Goal: Book appointment/travel/reservation

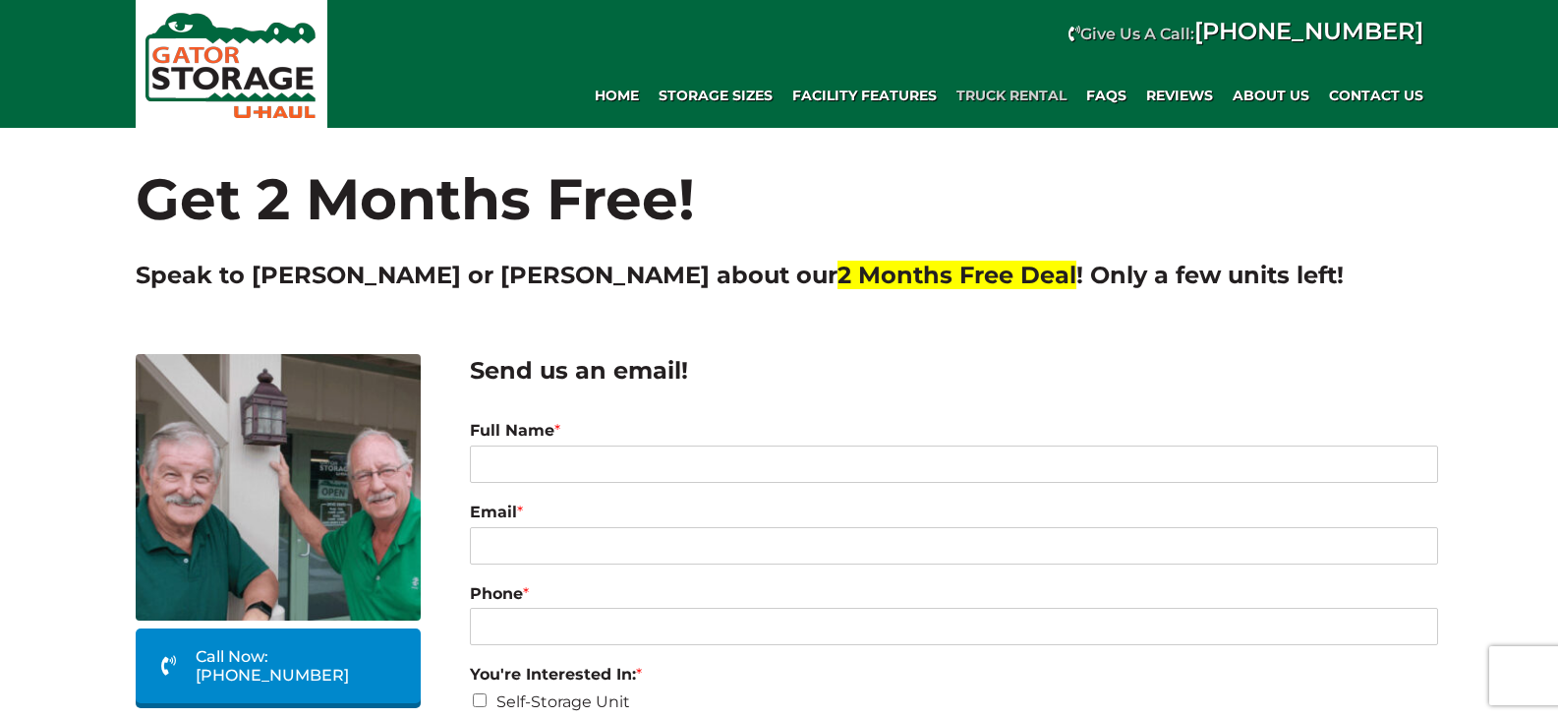
click at [1003, 90] on span "Truck Rental" at bounding box center [1012, 96] width 110 height 17
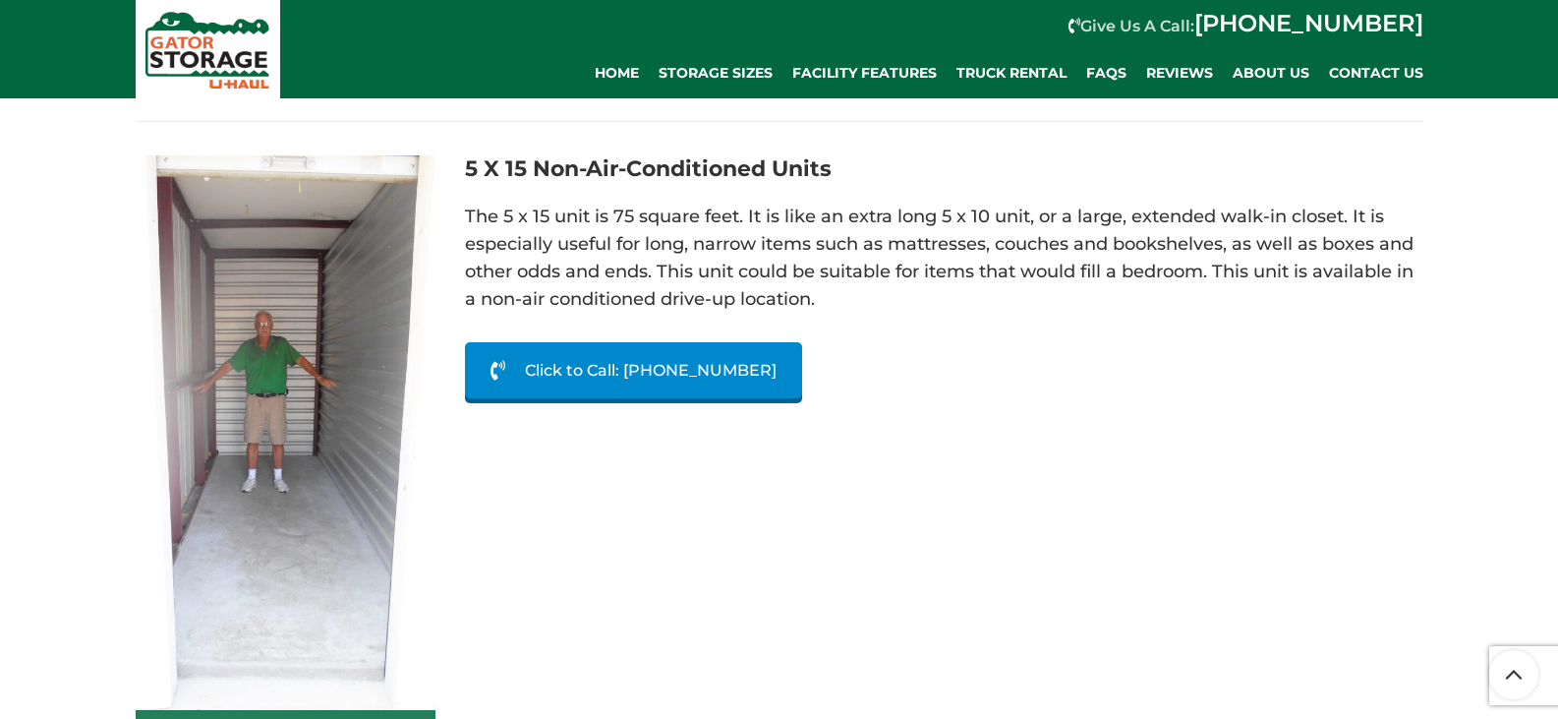
scroll to position [3736, 0]
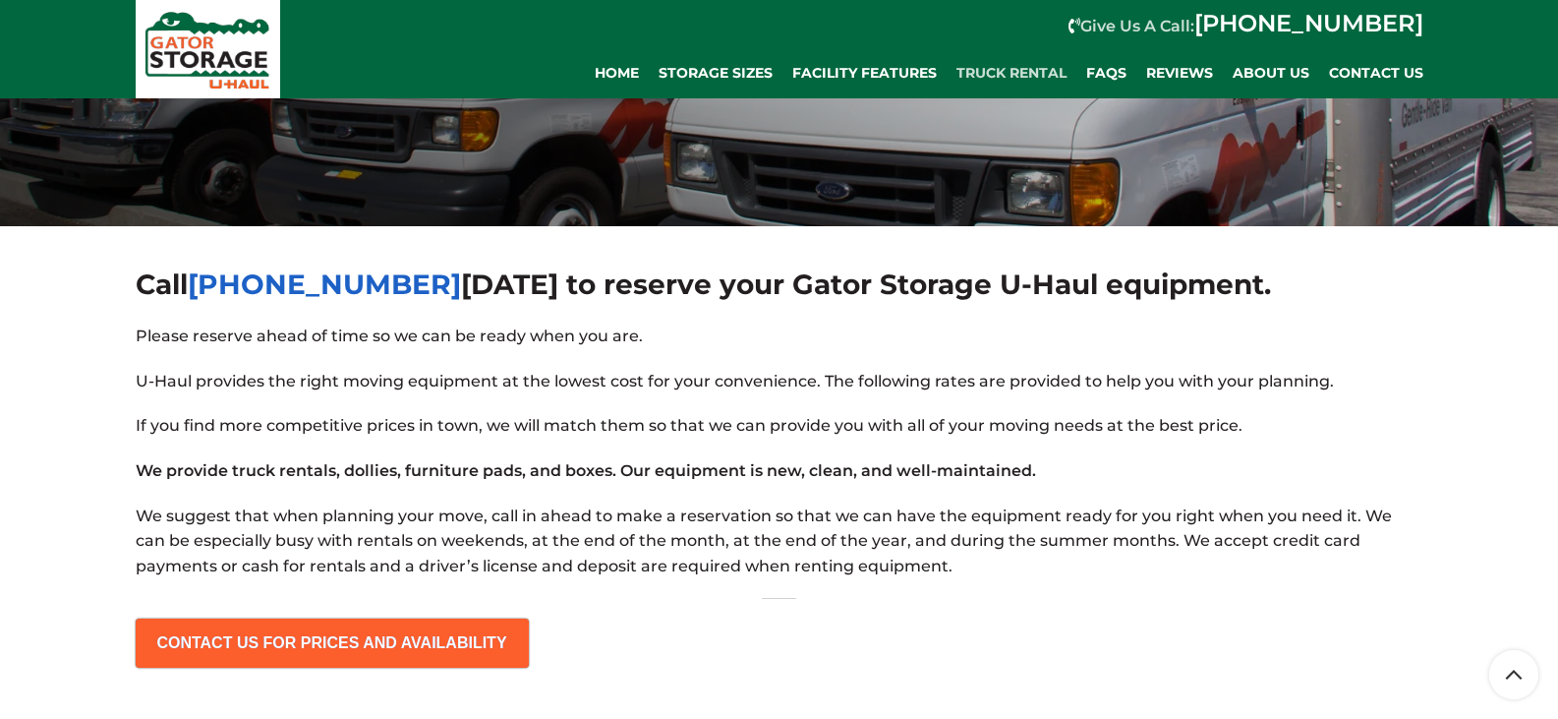
scroll to position [197, 0]
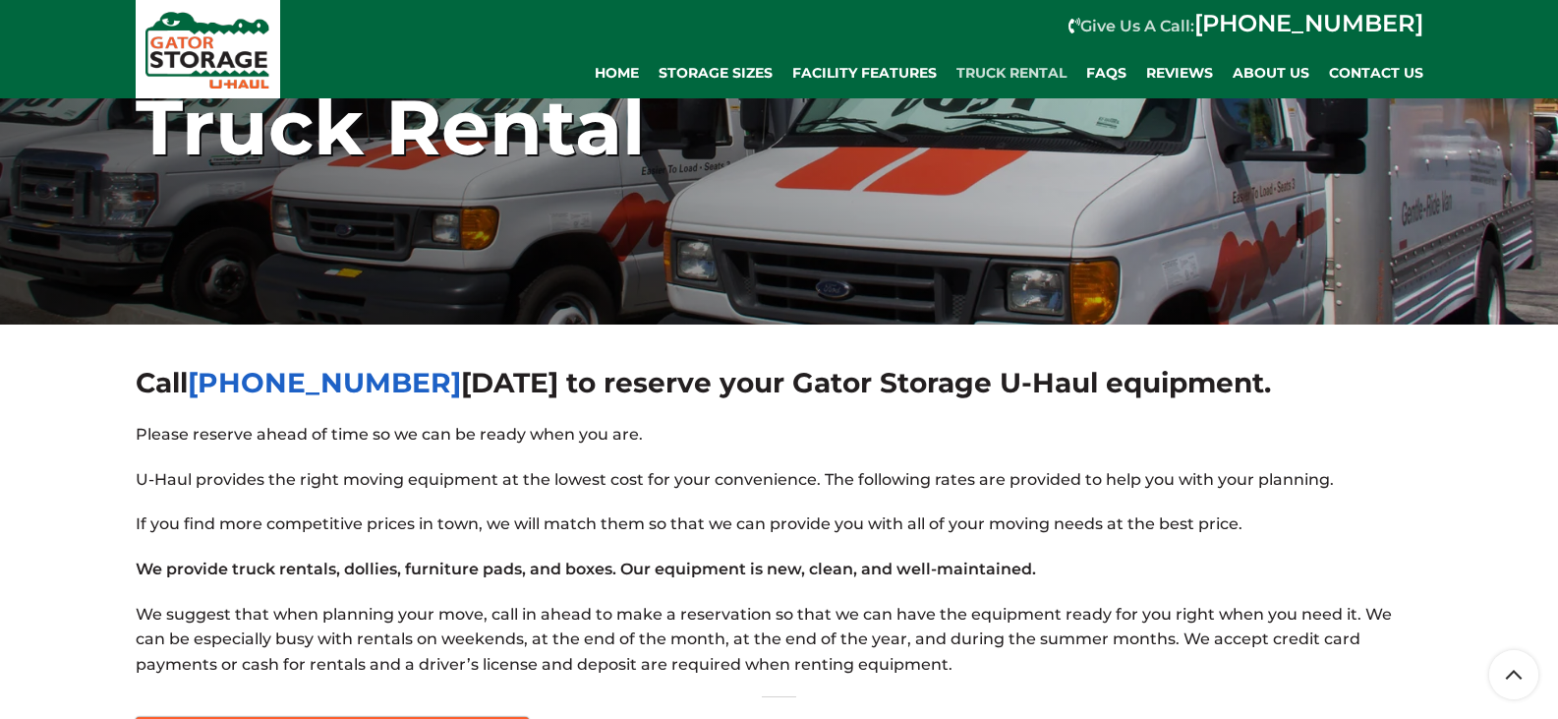
click at [1005, 62] on link "Truck Rental" at bounding box center [1012, 73] width 130 height 39
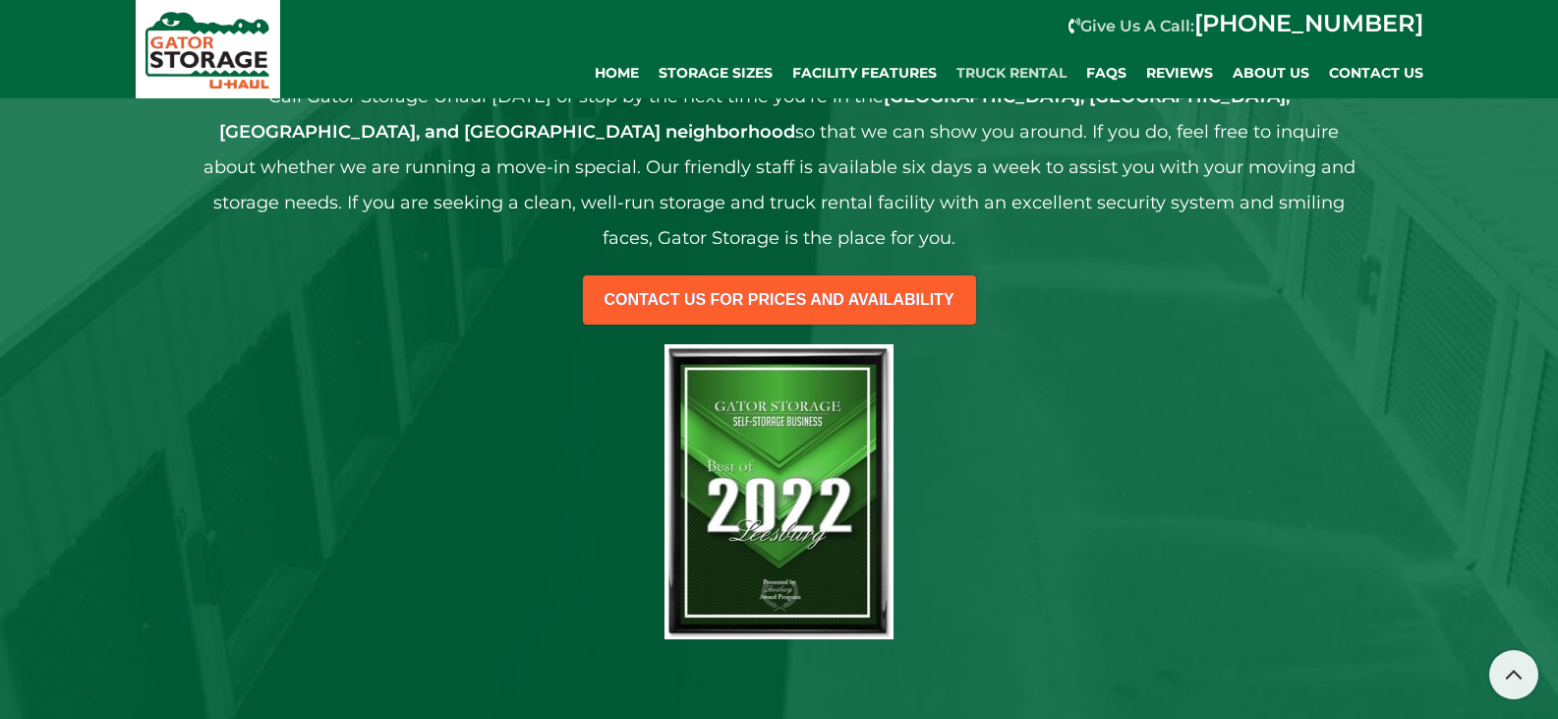
scroll to position [787, 0]
